Goal: Check status

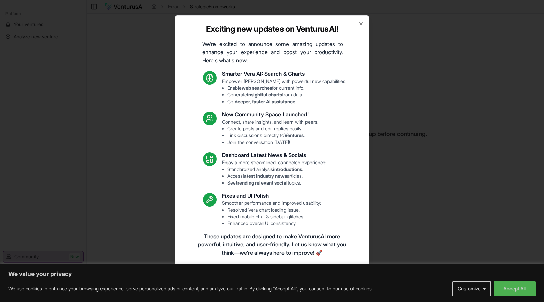
click at [361, 24] on icon "button" at bounding box center [361, 23] width 3 height 3
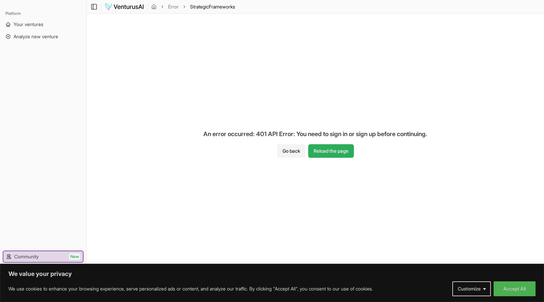
click at [324, 150] on button "Reload the page" at bounding box center [331, 151] width 46 height 14
click at [289, 155] on button "Go back" at bounding box center [291, 151] width 28 height 14
click at [520, 287] on button "Accept All" at bounding box center [515, 288] width 42 height 15
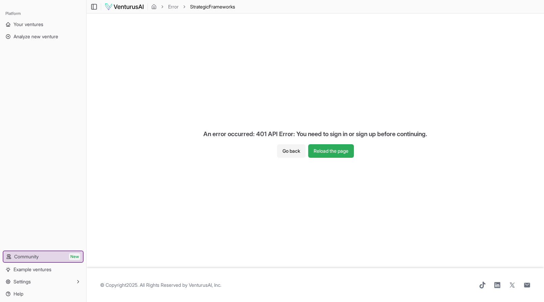
click at [324, 148] on button "Reload the page" at bounding box center [331, 151] width 46 height 14
